Goal: Transaction & Acquisition: Book appointment/travel/reservation

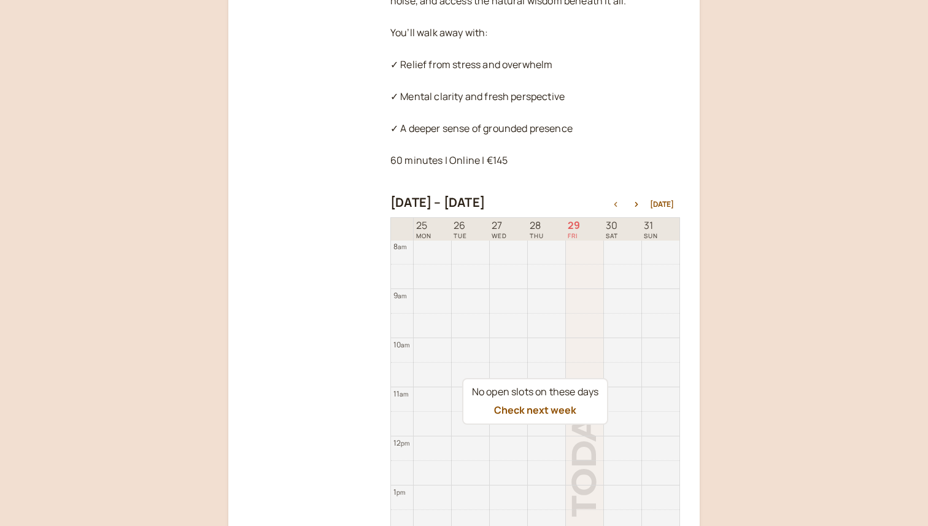
scroll to position [358, 0]
click at [556, 410] on button "Check next week" at bounding box center [535, 408] width 82 height 11
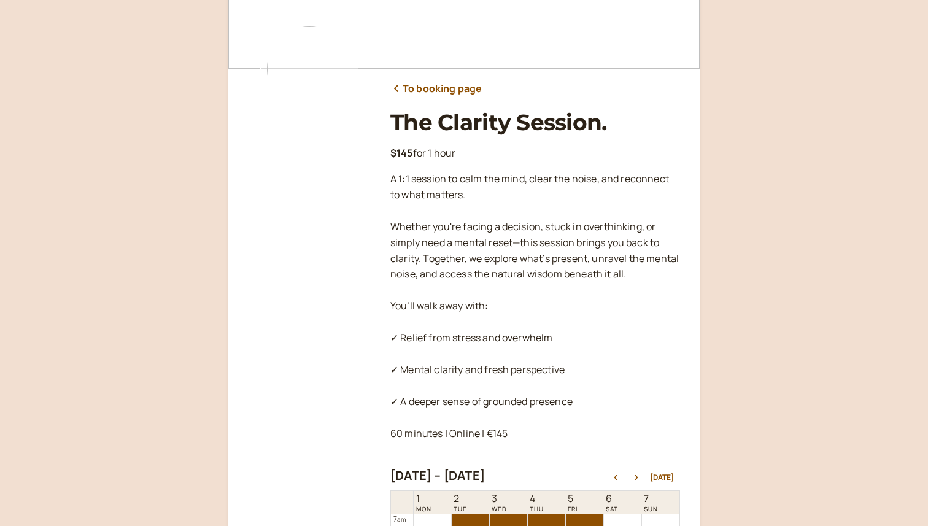
scroll to position [79, 0]
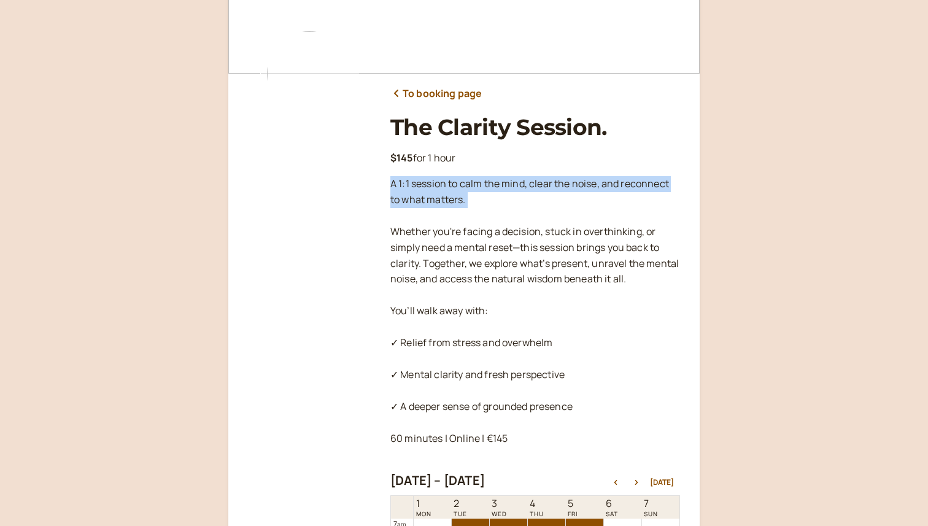
drag, startPoint x: 387, startPoint y: 188, endPoint x: 496, endPoint y: 219, distance: 113.7
click at [496, 219] on div "To booking page The Clarity Session. $145 for 1 hour A 1:1 session to calm the …" at bounding box center [464, 429] width 432 height 956
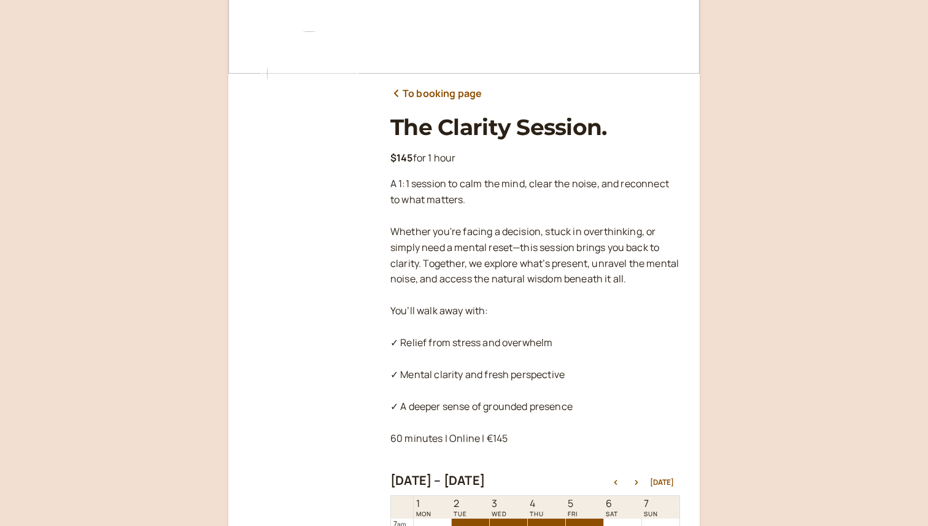
click at [376, 233] on div "To booking page The Clarity Session. $145 for 1 hour A 1:1 session to calm the …" at bounding box center [464, 429] width 432 height 956
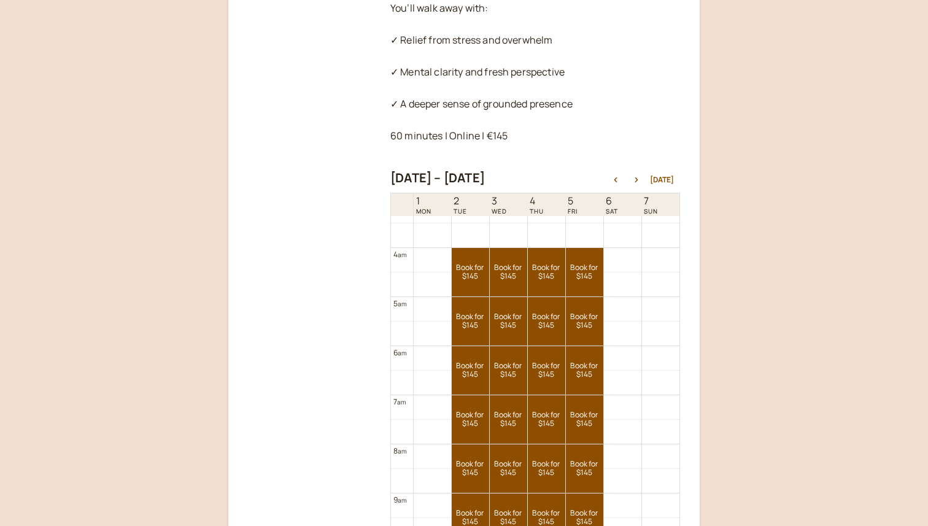
scroll to position [379, 0]
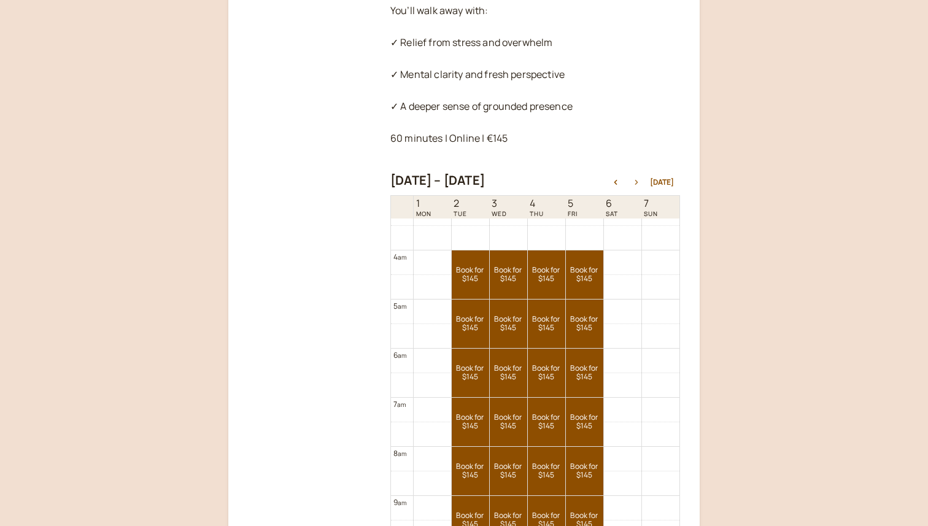
click at [642, 180] on icon "button" at bounding box center [636, 182] width 15 height 5
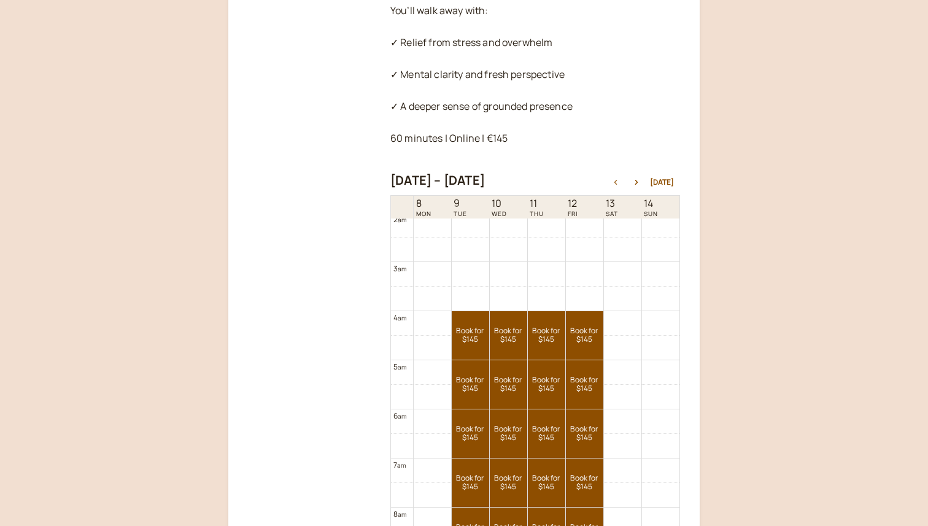
click at [621, 179] on button "button" at bounding box center [615, 182] width 15 height 9
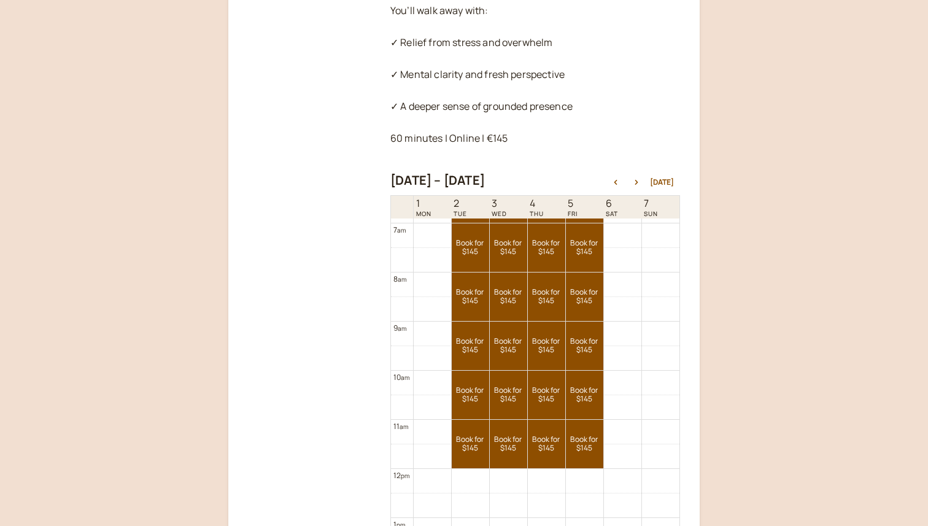
scroll to position [339, 0]
click at [512, 382] on link "Book for $145 $145" at bounding box center [508, 394] width 37 height 48
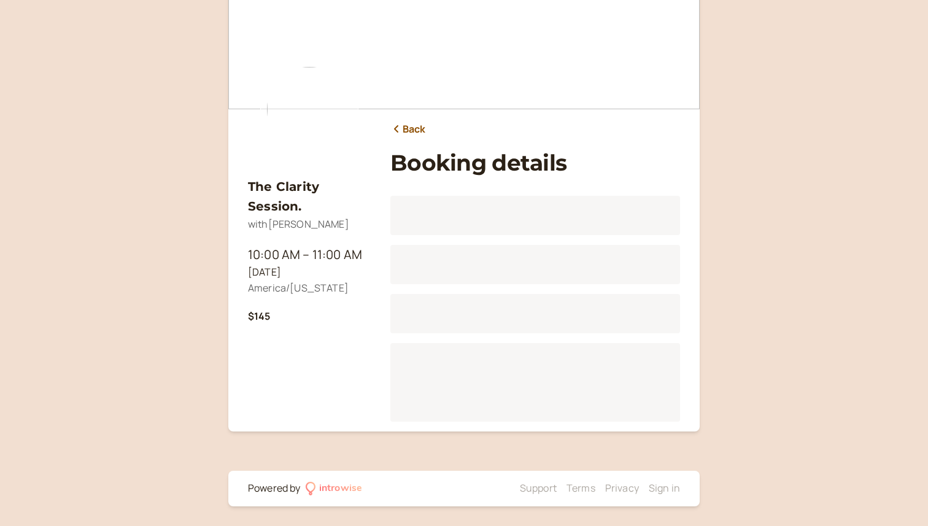
scroll to position [43, 0]
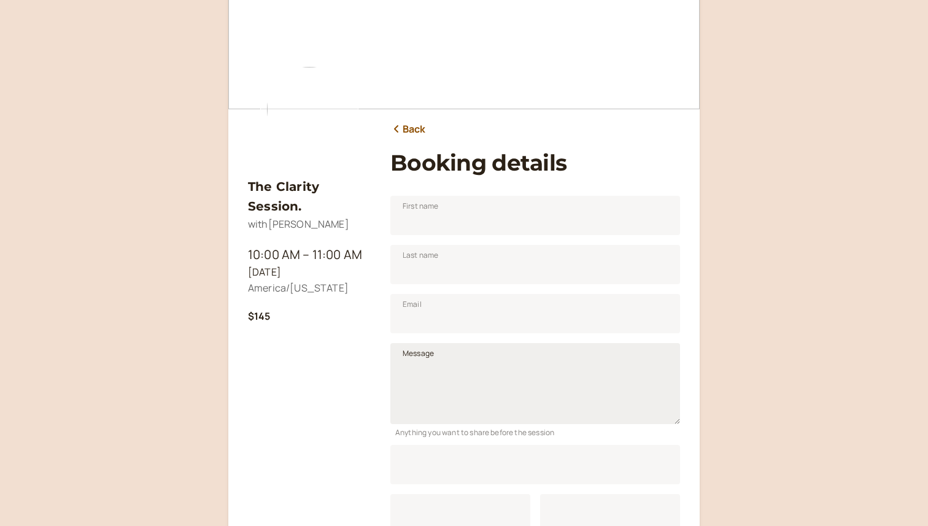
scroll to position [152, 0]
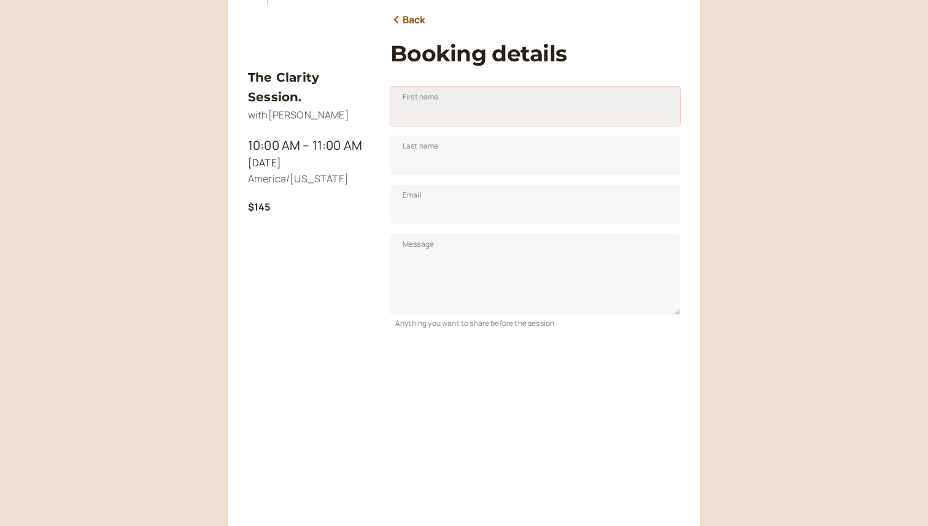
click at [424, 110] on input "First name" at bounding box center [535, 106] width 290 height 39
type input "[PERSON_NAME]"
type input "Purchio Arede"
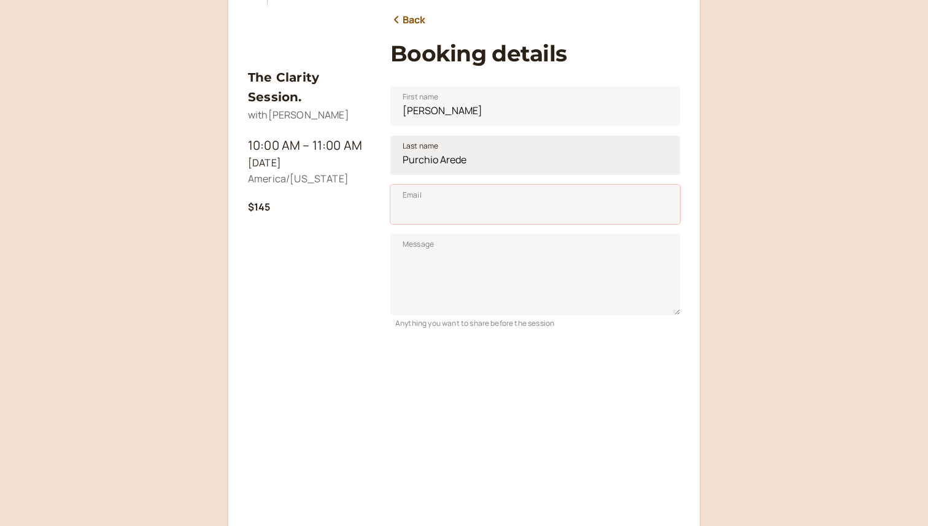
type input "[EMAIL_ADDRESS][DOMAIN_NAME]"
drag, startPoint x: 439, startPoint y: 161, endPoint x: 395, endPoint y: 164, distance: 44.3
click at [395, 164] on input "Purchio Arede" at bounding box center [535, 155] width 290 height 39
type input "Arede"
click at [431, 251] on textarea "Message" at bounding box center [535, 274] width 290 height 81
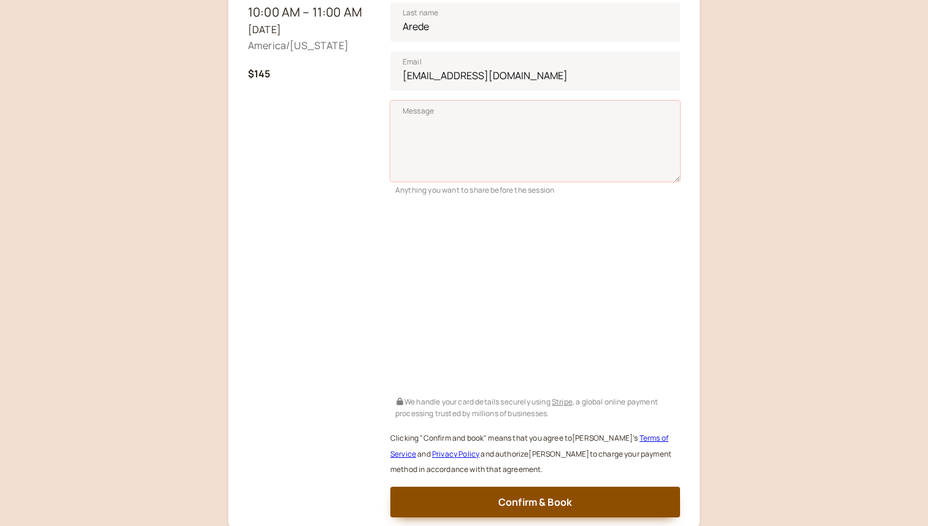
scroll to position [282, 0]
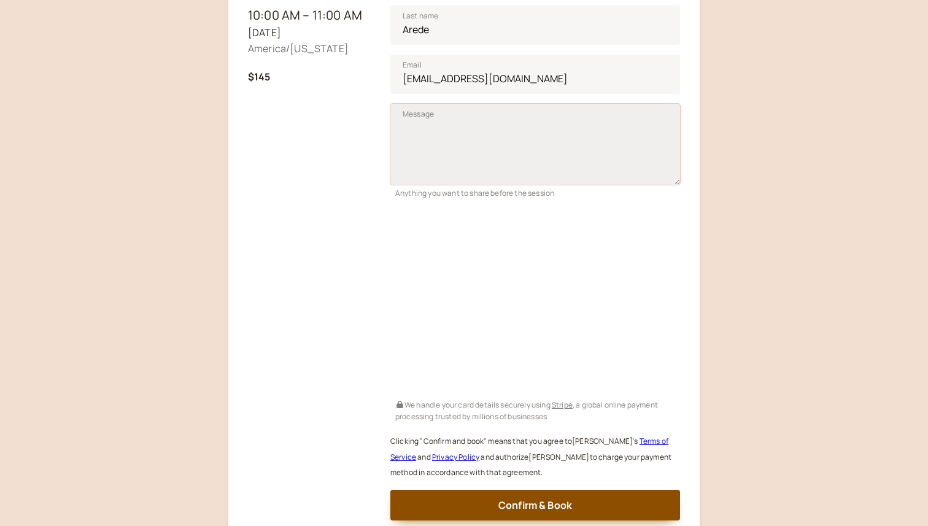
click at [526, 136] on textarea "Message" at bounding box center [535, 144] width 290 height 81
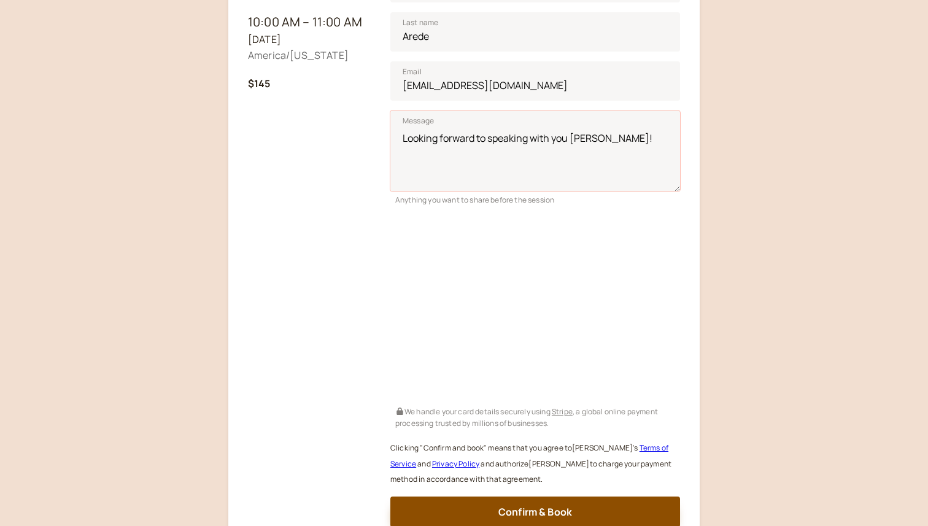
scroll to position [279, 0]
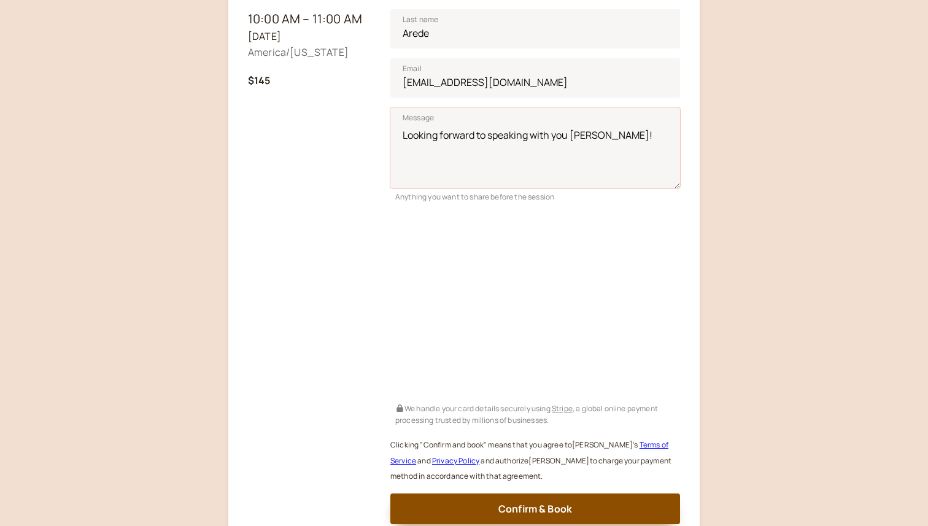
type textarea "Looking forward to speaking with you [PERSON_NAME]!"
click at [300, 373] on div "The Clarity Session. with [PERSON_NAME] 10:00 AM – 11:00 AM [DATE] America/[US_…" at bounding box center [309, 224] width 123 height 602
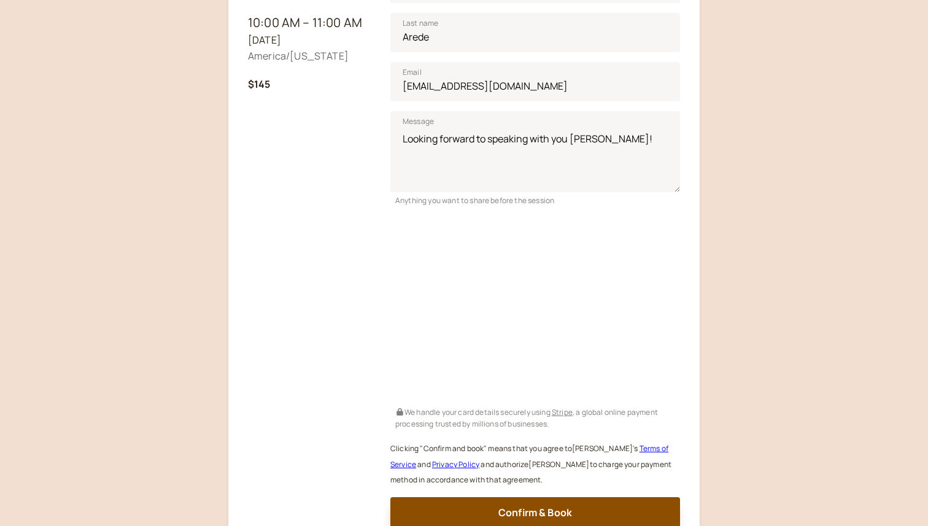
scroll to position [282, 0]
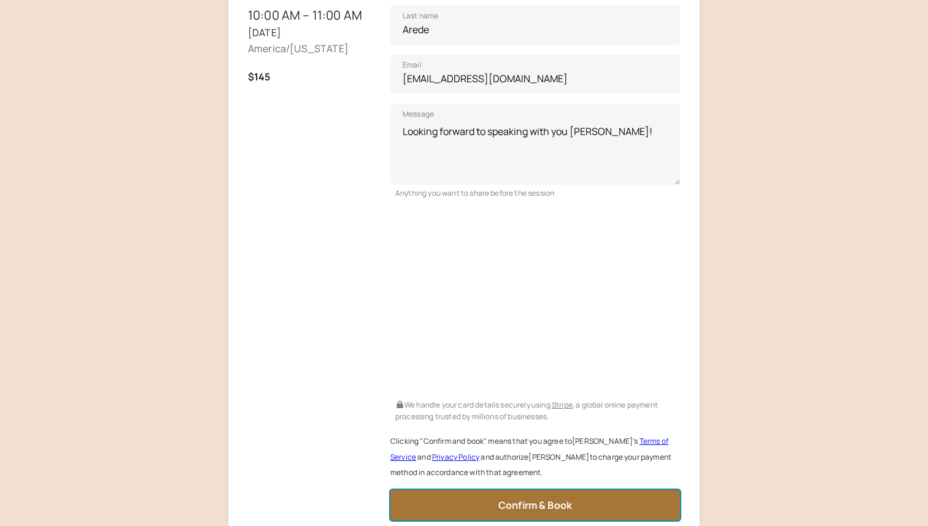
click at [468, 500] on button "Confirm & Book" at bounding box center [535, 505] width 290 height 31
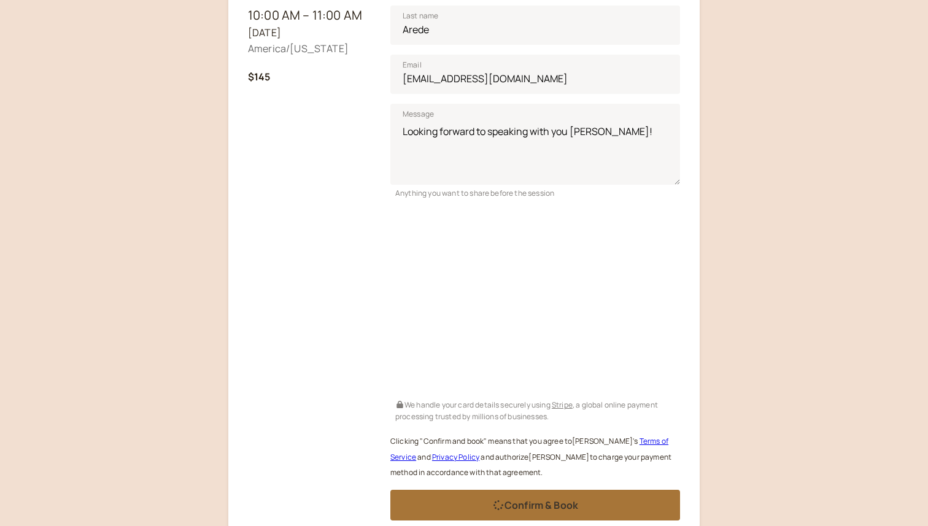
scroll to position [22, 0]
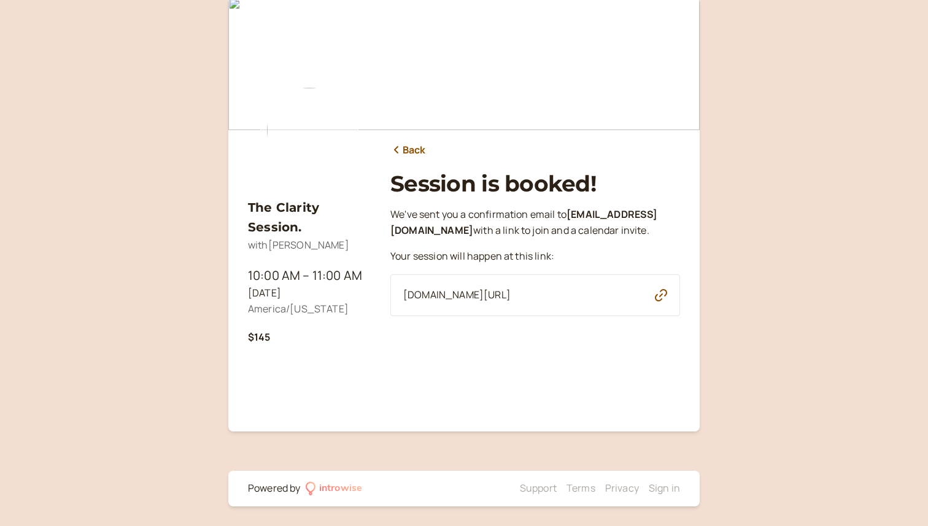
click at [410, 150] on link "Back" at bounding box center [408, 150] width 36 height 16
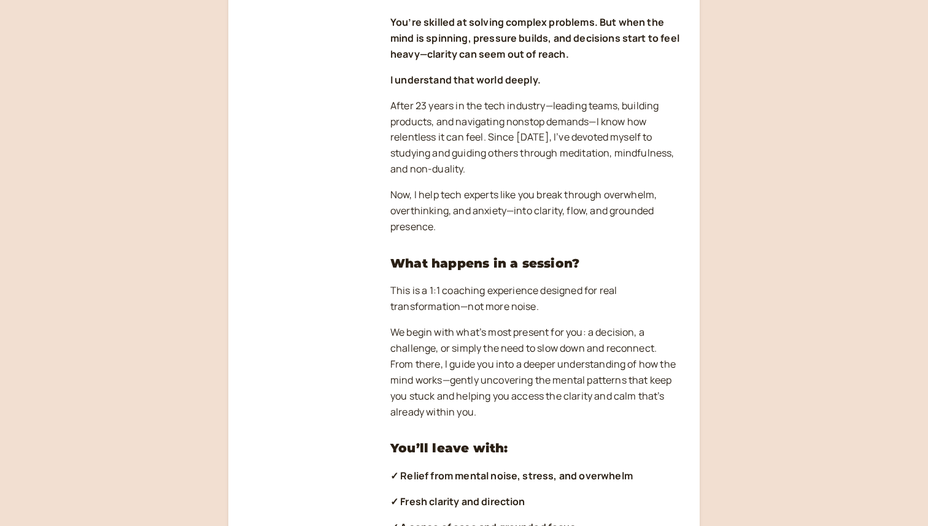
scroll to position [281, 0]
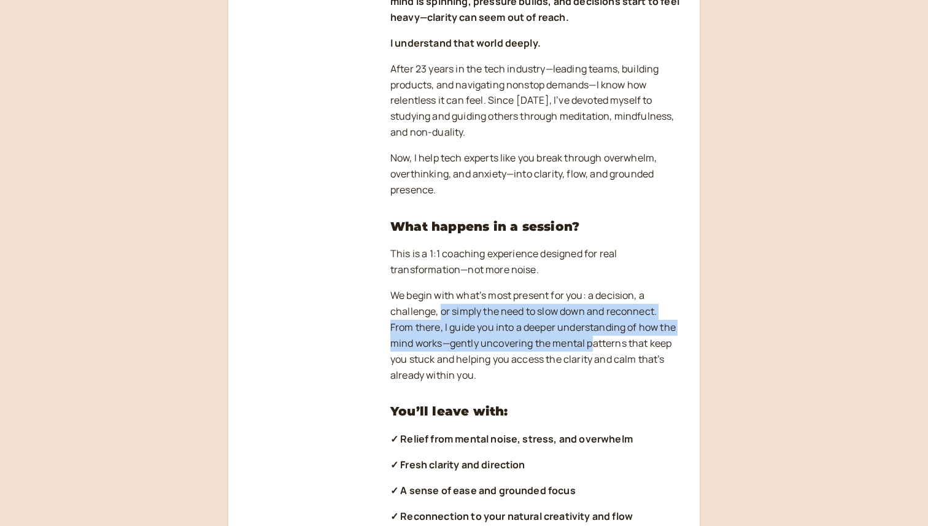
drag, startPoint x: 441, startPoint y: 312, endPoint x: 593, endPoint y: 345, distance: 155.2
click at [593, 345] on p "We begin with what’s most present for you: a decision, a challenge, or simply t…" at bounding box center [535, 335] width 290 height 95
click at [484, 346] on p "We begin with what’s most present for you: a decision, a challenge, or simply t…" at bounding box center [535, 335] width 290 height 95
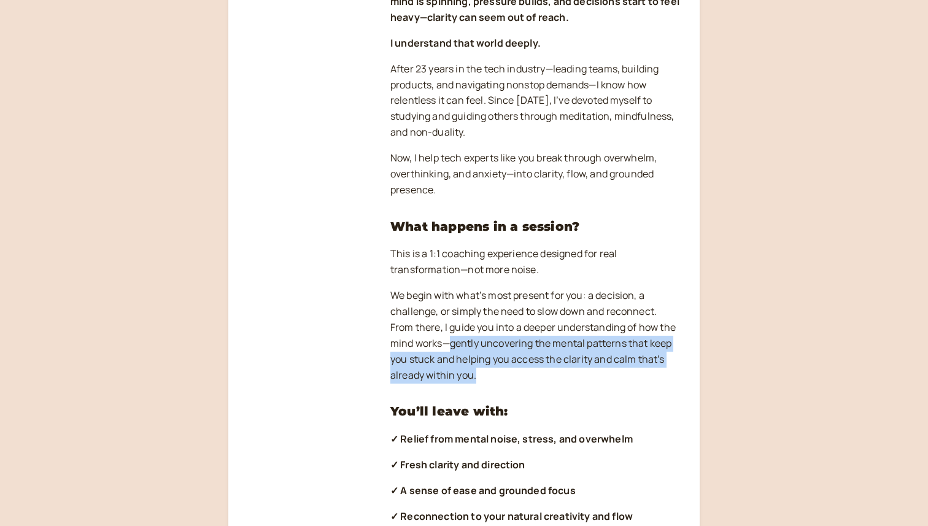
drag, startPoint x: 451, startPoint y: 346, endPoint x: 598, endPoint y: 373, distance: 149.8
click at [598, 373] on p "We begin with what’s most present for you: a decision, a challenge, or simply t…" at bounding box center [535, 335] width 290 height 95
click at [505, 370] on p "We begin with what’s most present for you: a decision, a challenge, or simply t…" at bounding box center [535, 335] width 290 height 95
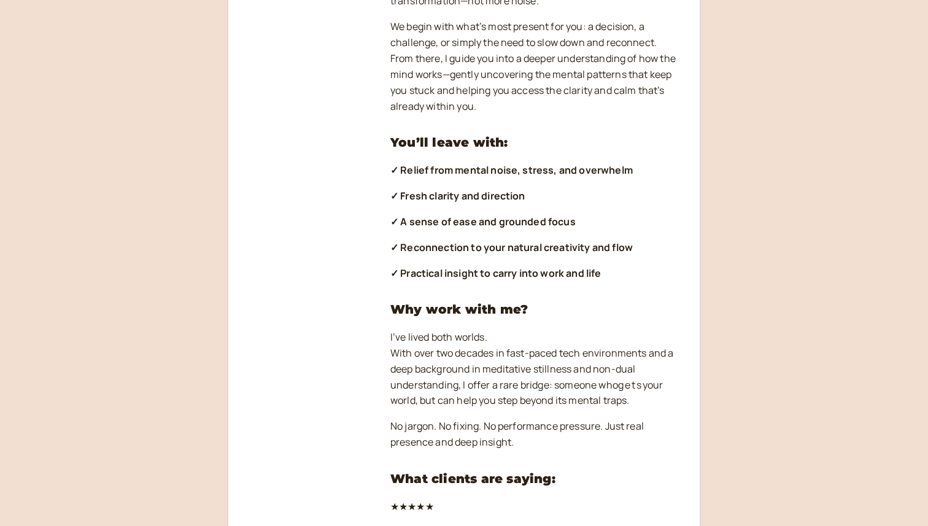
scroll to position [554, 0]
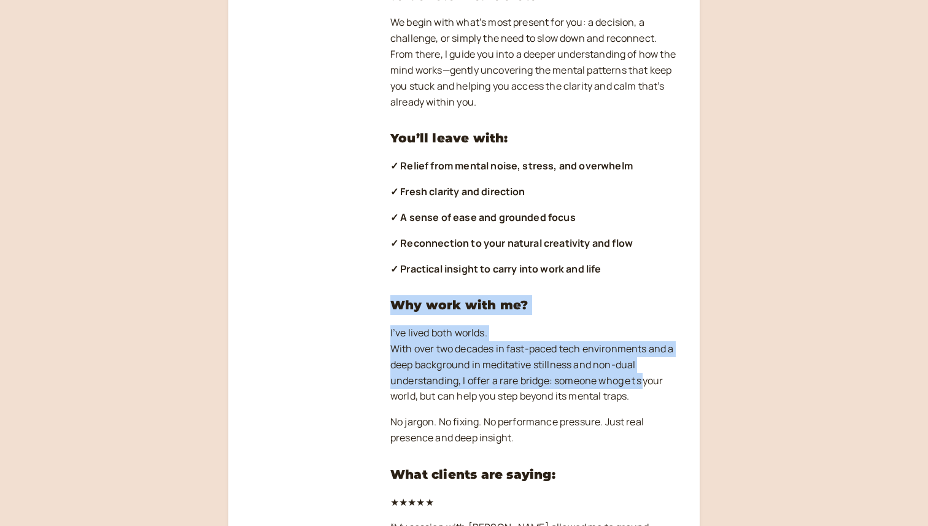
drag, startPoint x: 393, startPoint y: 304, endPoint x: 644, endPoint y: 389, distance: 265.3
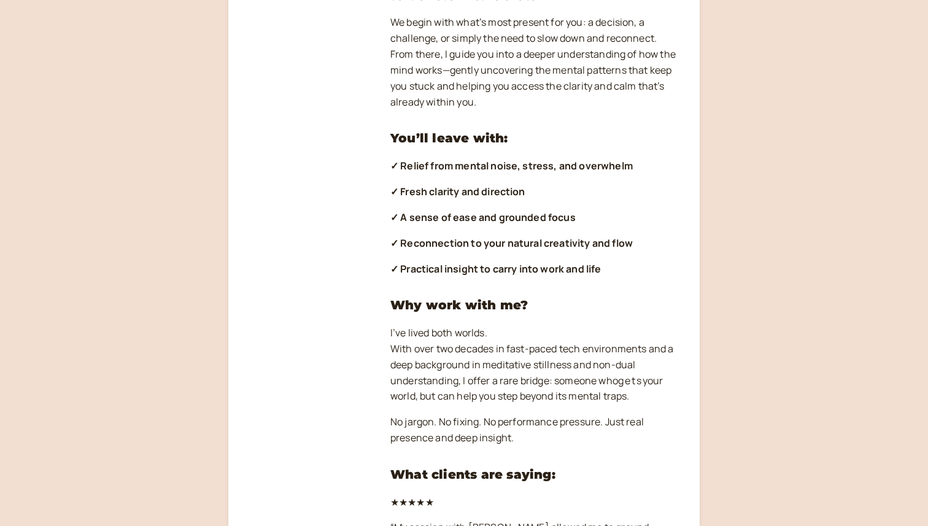
click at [638, 403] on p "I’ve lived both worlds. With over two decades in fast-paced tech environments a…" at bounding box center [535, 365] width 290 height 80
drag, startPoint x: 632, startPoint y: 397, endPoint x: 388, endPoint y: 304, distance: 260.7
click at [393, 306] on strong "Why work with me?" at bounding box center [458, 305] width 137 height 15
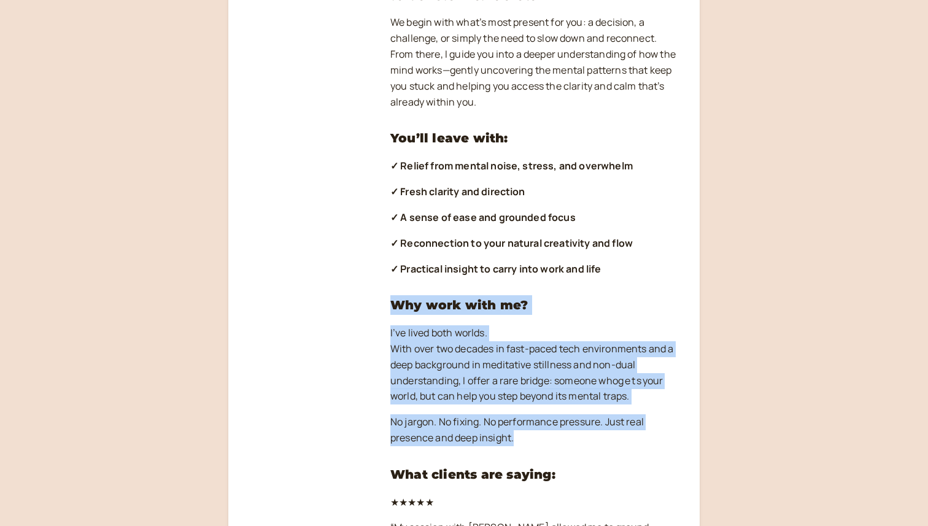
drag, startPoint x: 391, startPoint y: 306, endPoint x: 638, endPoint y: 442, distance: 281.9
click at [513, 439] on p "No jargon. No fixing. No performance pressure. Just real presence and deep insi…" at bounding box center [535, 430] width 290 height 32
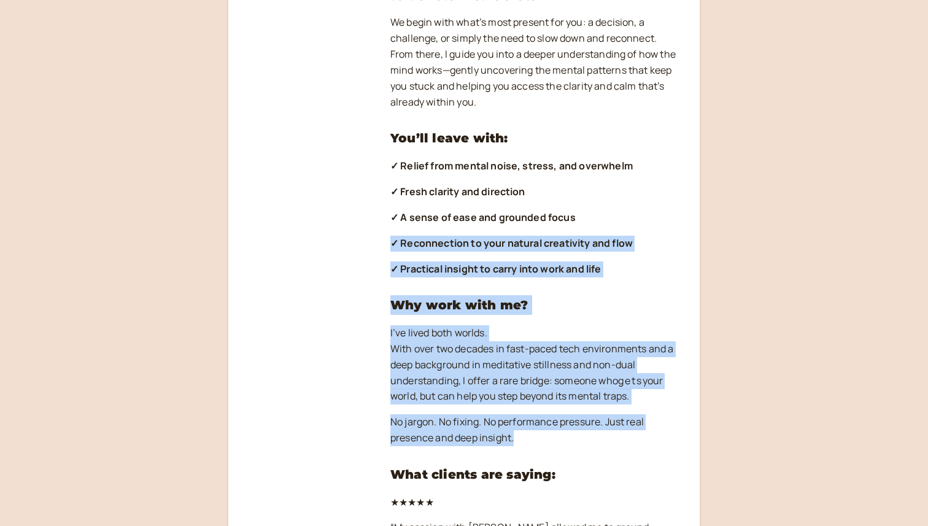
drag, startPoint x: 516, startPoint y: 440, endPoint x: 393, endPoint y: 236, distance: 238.4
click at [390, 246] on strong "✓ Reconnection to your natural creativity and flow" at bounding box center [511, 243] width 242 height 14
drag, startPoint x: 390, startPoint y: 246, endPoint x: 549, endPoint y: 451, distance: 259.3
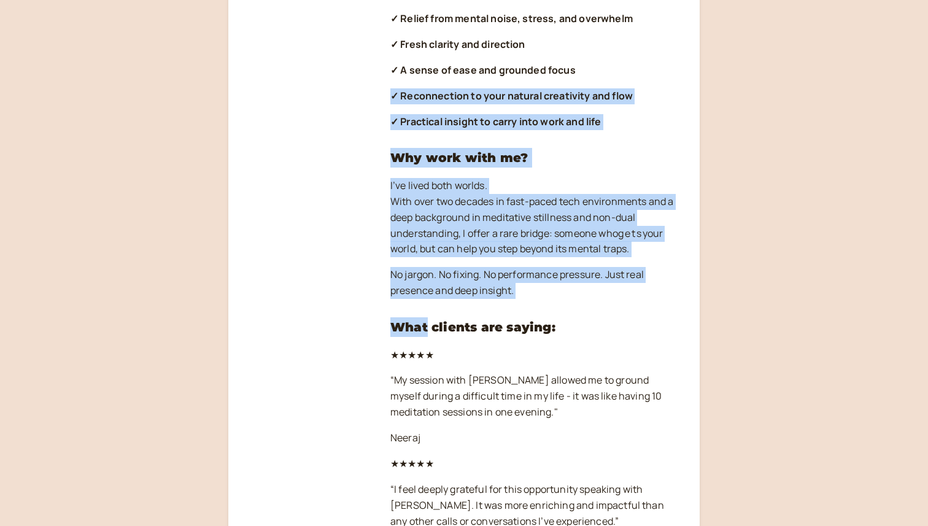
scroll to position [708, 0]
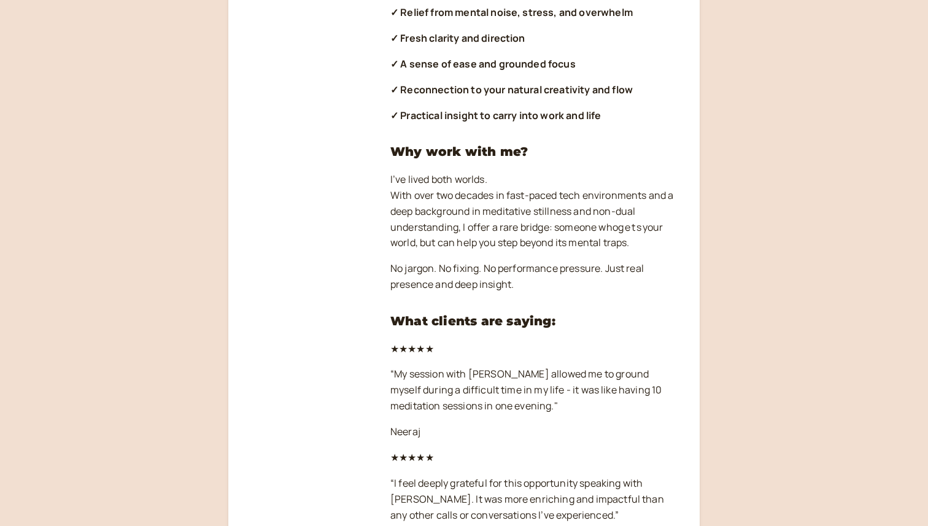
click at [487, 416] on div "[PERSON_NAME] From Overthinking to Clarity. From Pressure to Flow. You’re skill…" at bounding box center [535, 516] width 290 height 2142
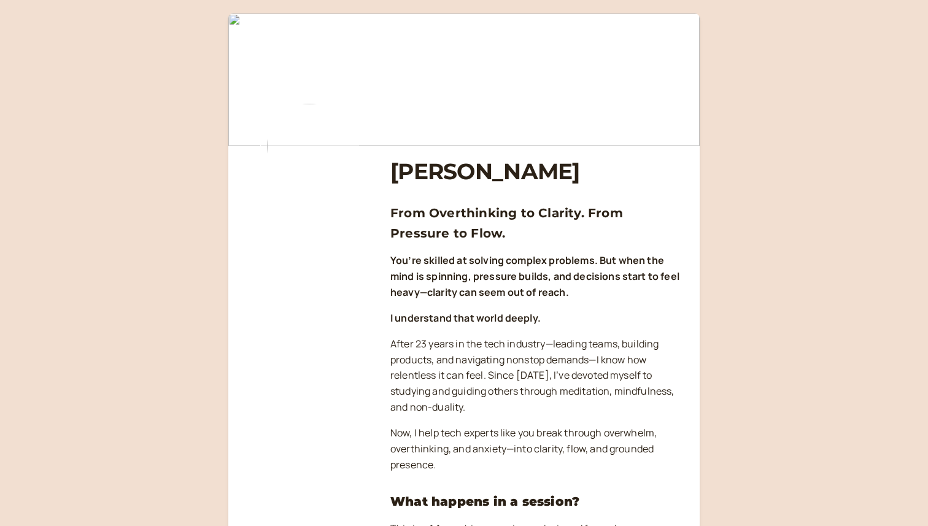
scroll to position [0, 0]
